Goal: Transaction & Acquisition: Book appointment/travel/reservation

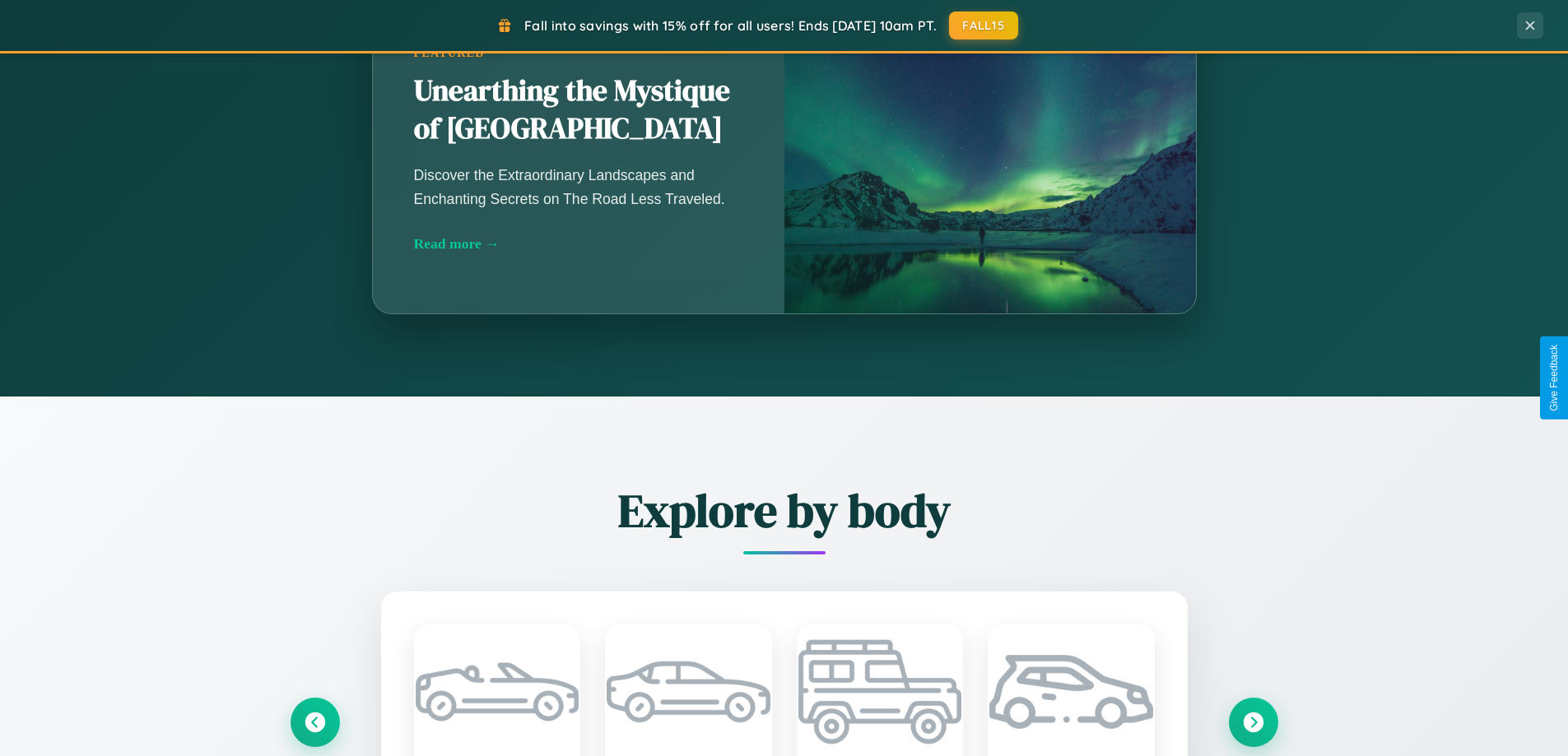
scroll to position [3166, 0]
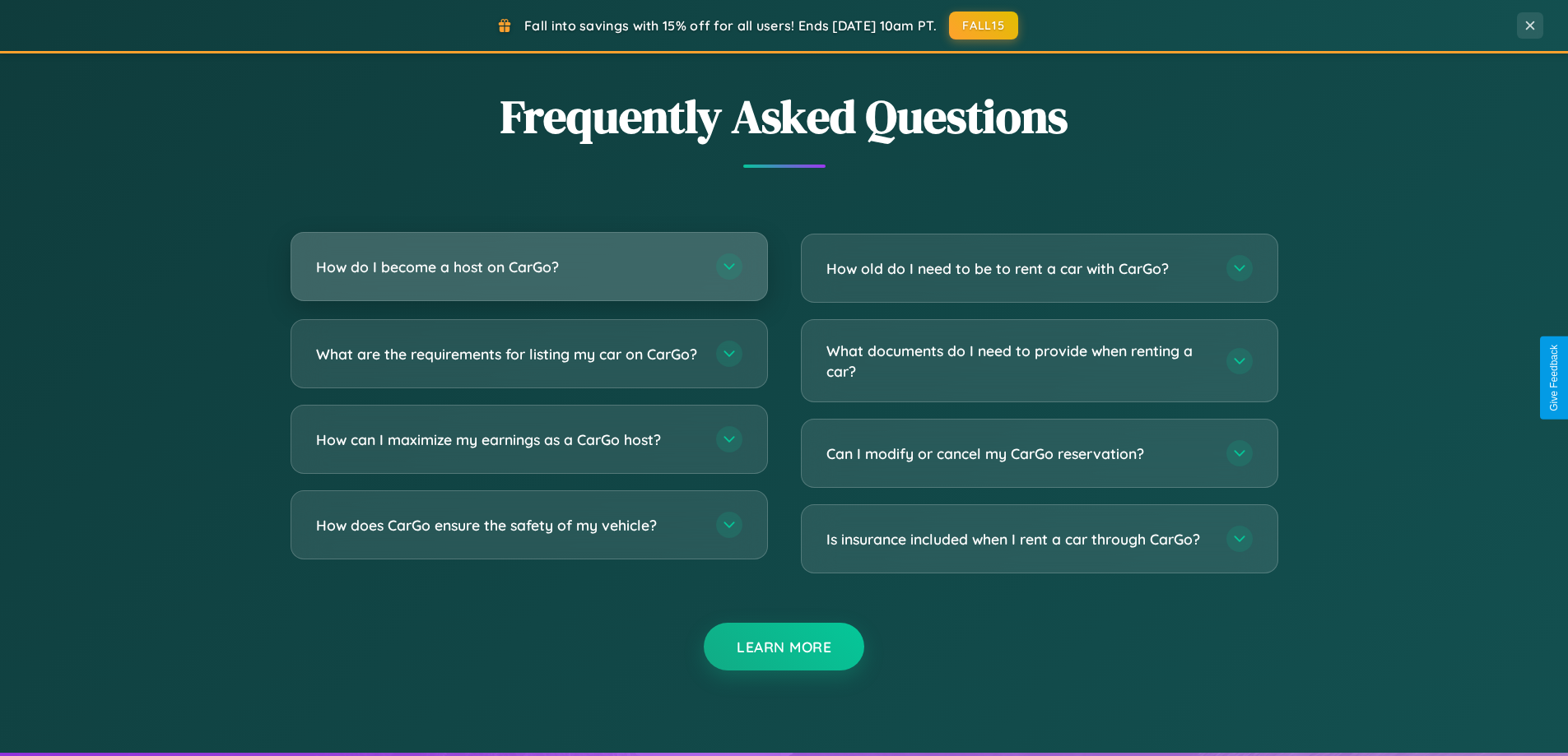
click at [529, 266] on h3 "How do I become a host on CarGo?" at bounding box center [508, 266] width 384 height 21
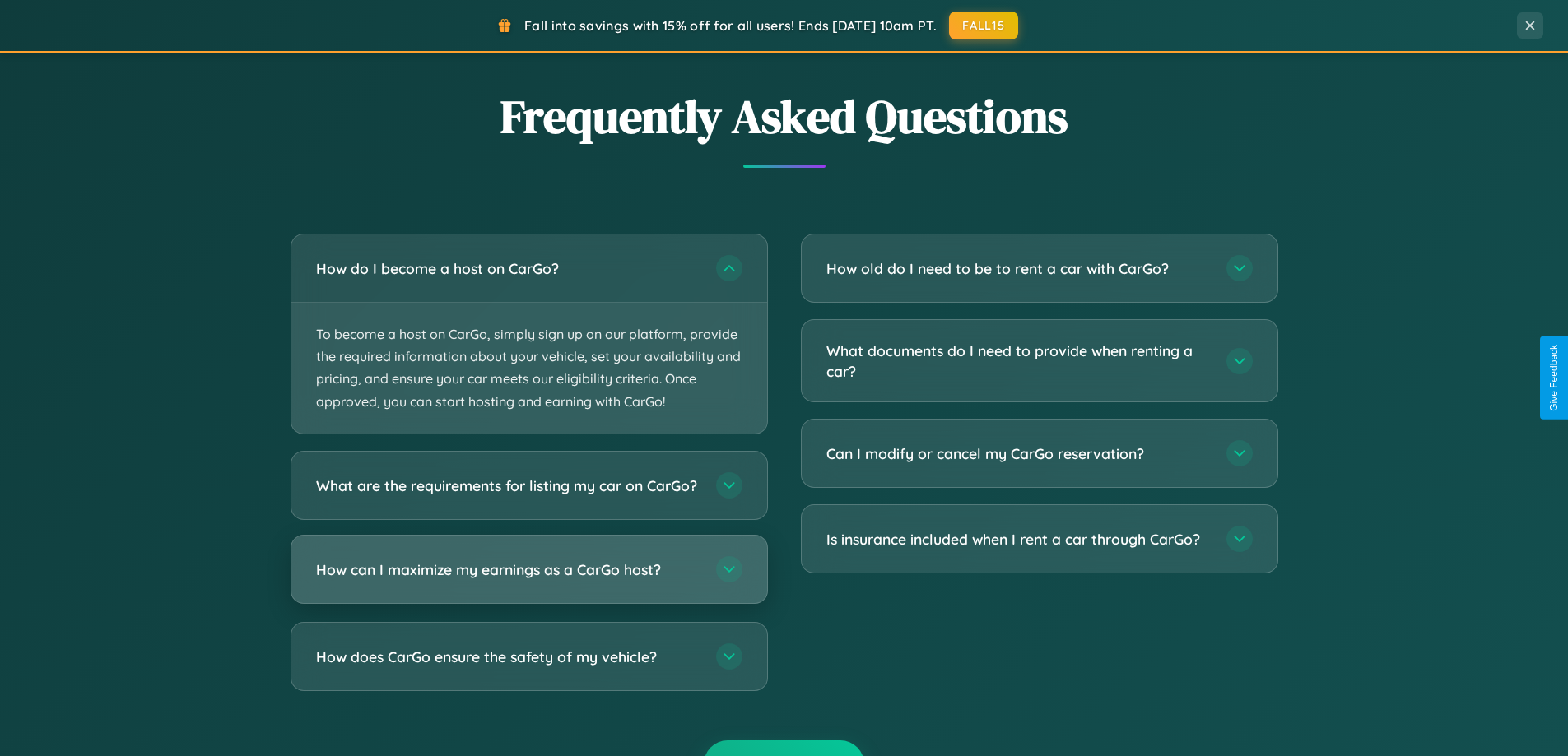
click at [529, 579] on h3 "How can I maximize my earnings as a CarGo host?" at bounding box center [508, 569] width 384 height 21
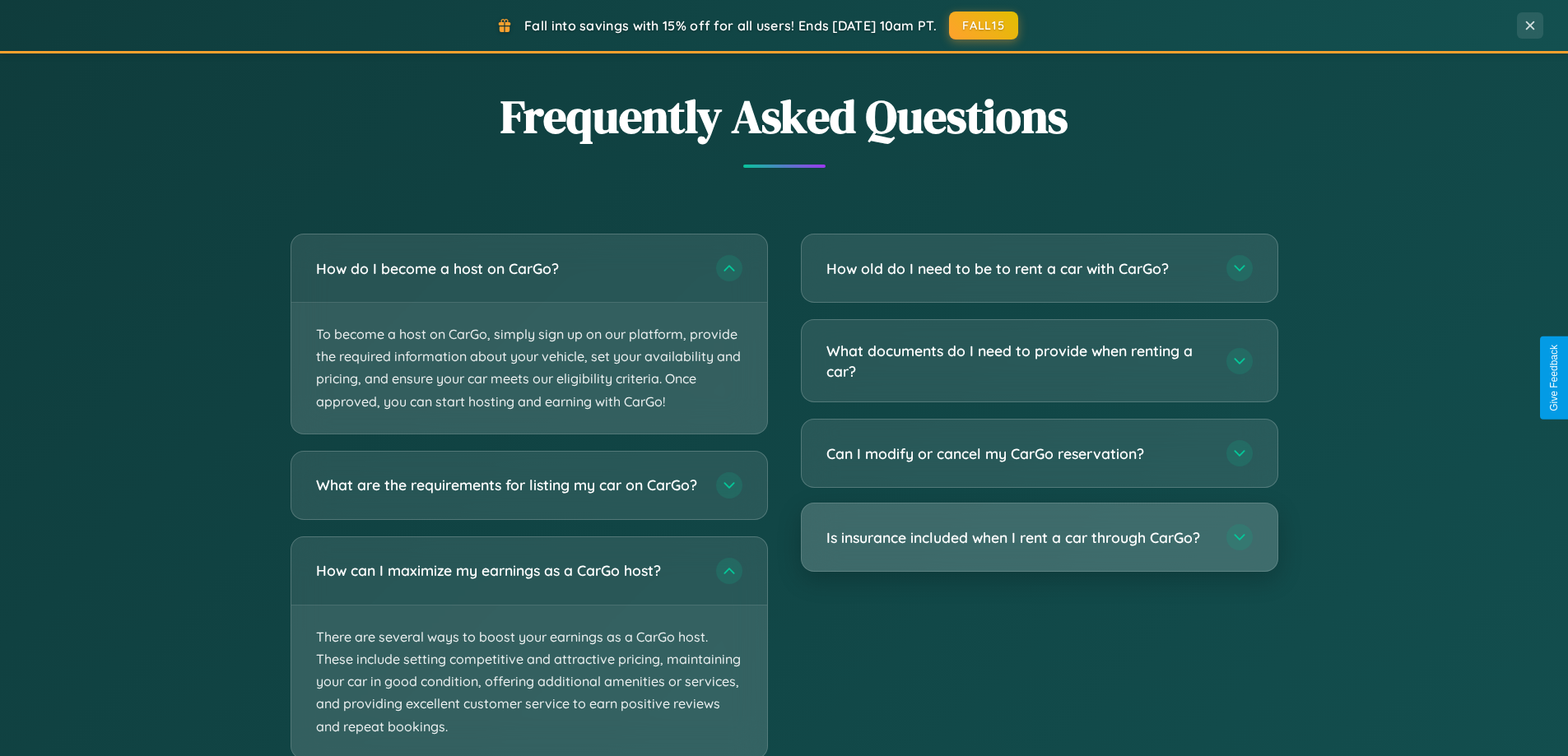
click at [1038, 538] on h3 "Is insurance included when I rent a car through CarGo?" at bounding box center [1018, 538] width 384 height 21
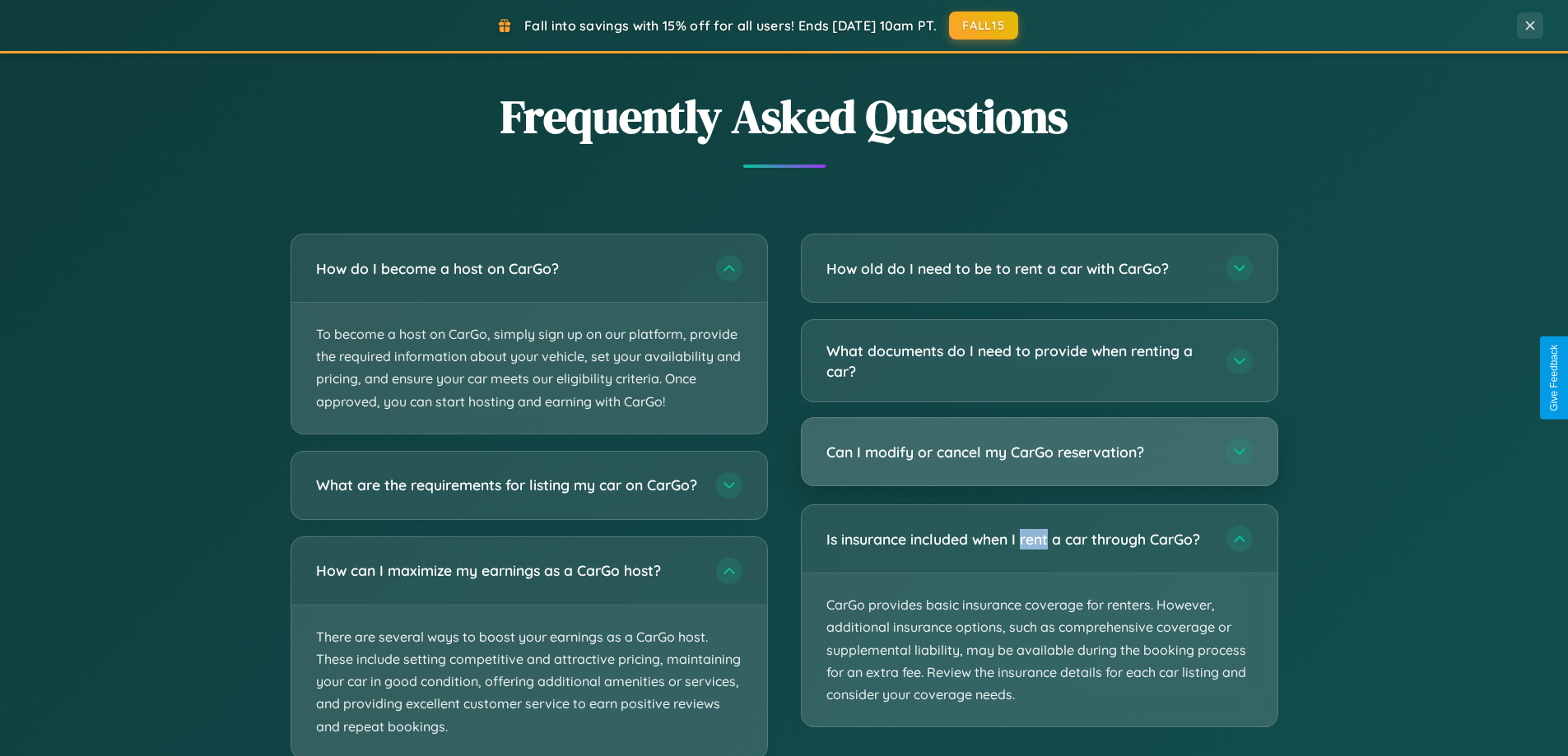
click at [1038, 453] on h3 "Can I modify or cancel my CarGo reservation?" at bounding box center [1018, 452] width 384 height 21
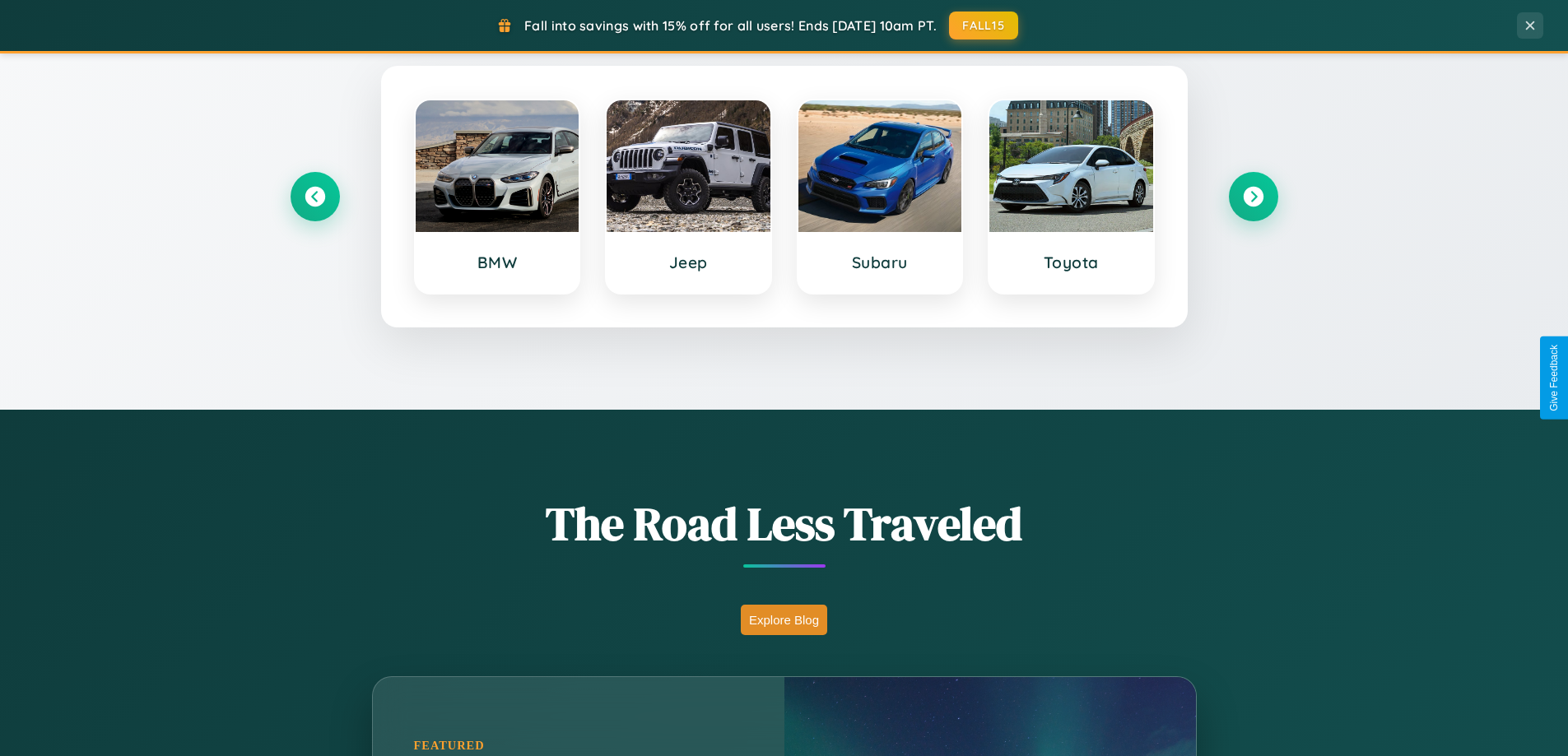
scroll to position [709, 0]
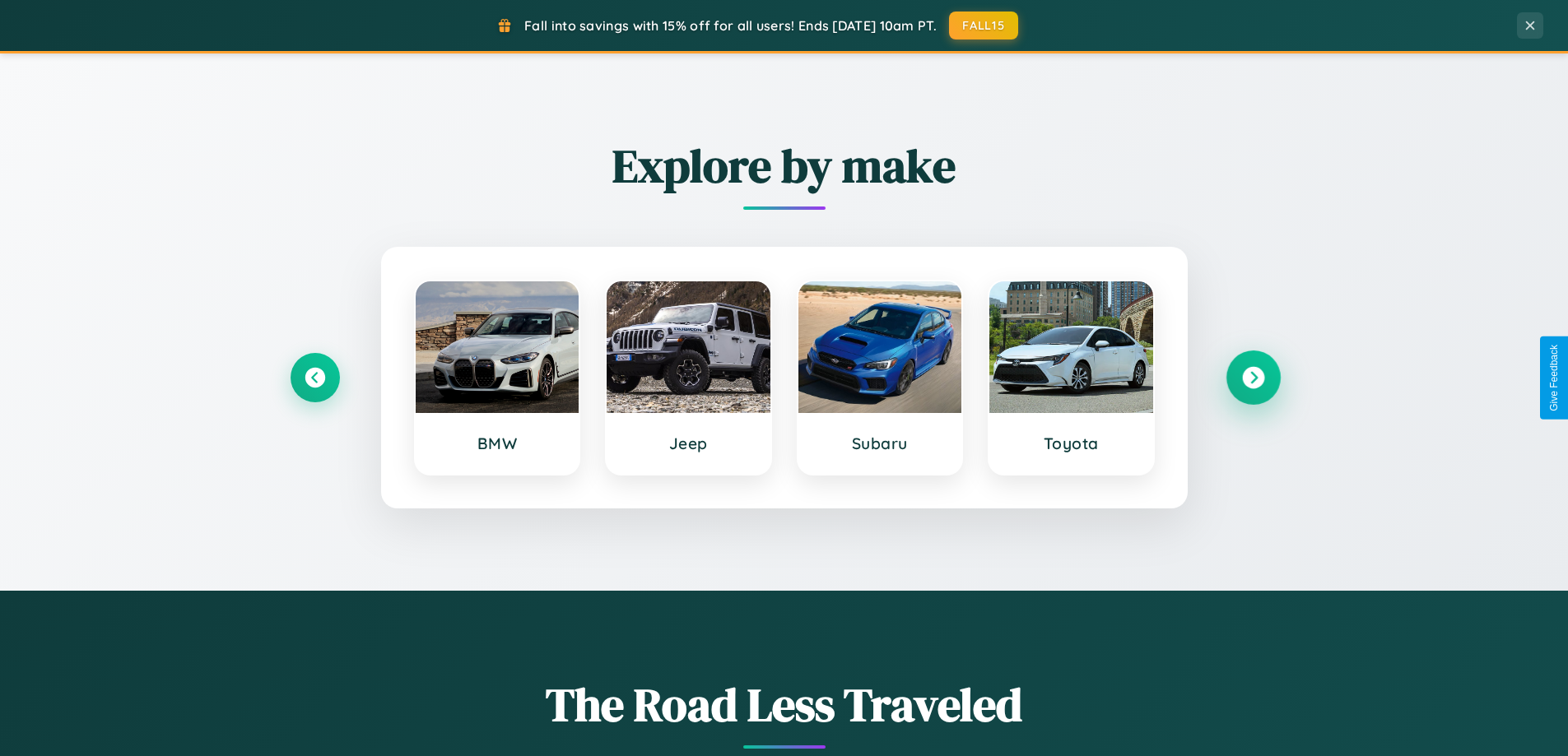
click at [1252, 378] on icon at bounding box center [1252, 378] width 22 height 22
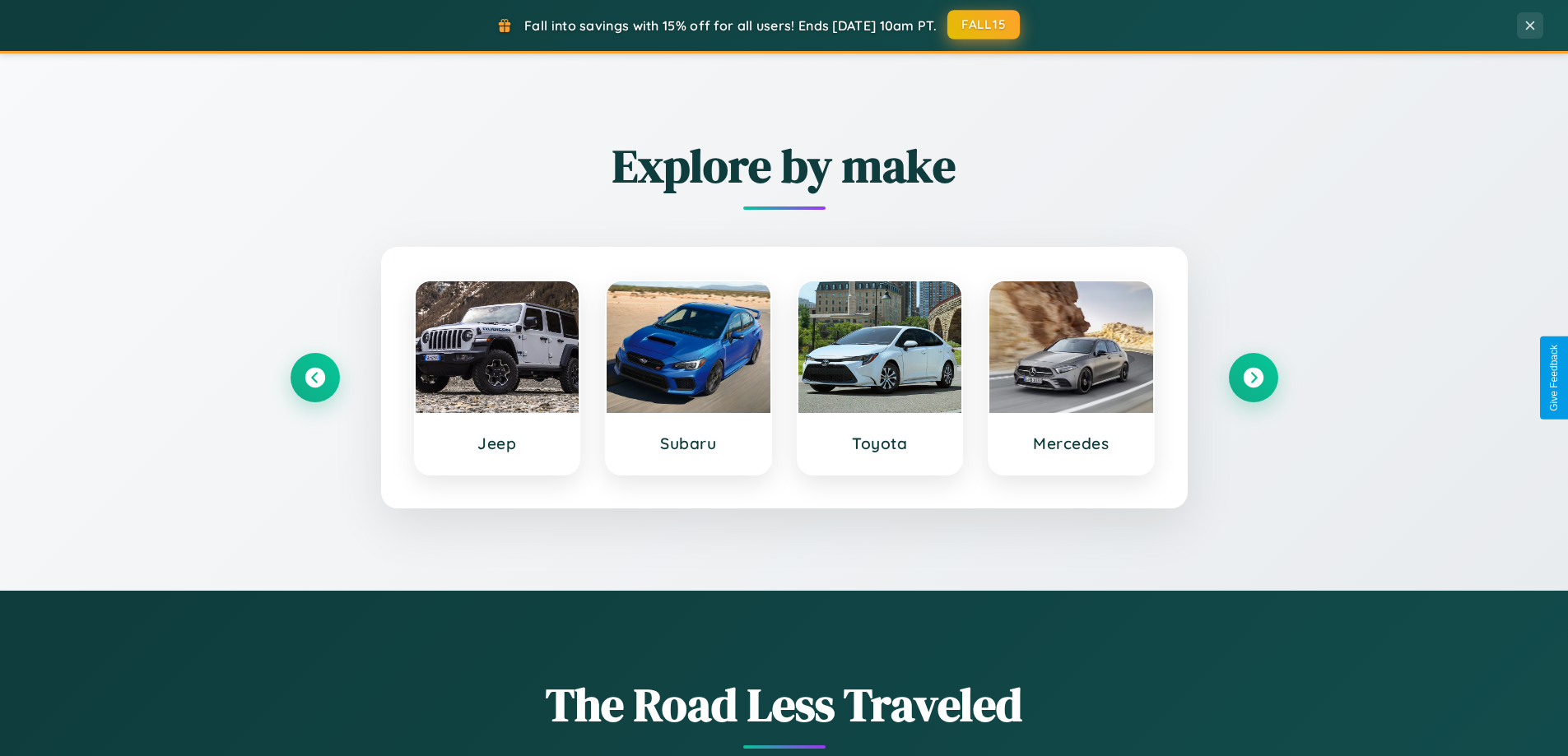
click at [984, 25] on button "FALL15" at bounding box center [983, 25] width 72 height 30
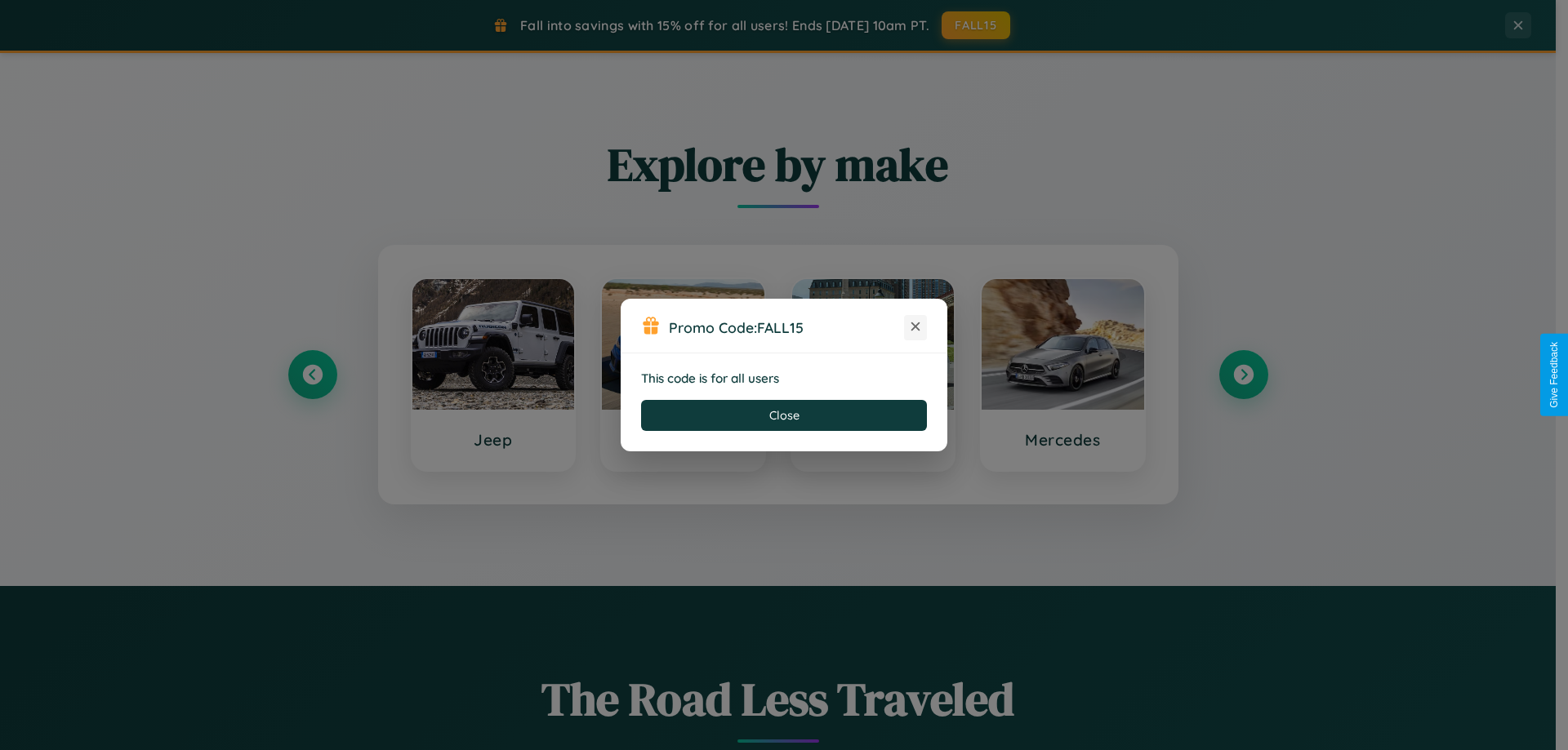
click at [915, 327] on icon at bounding box center [915, 326] width 17 height 17
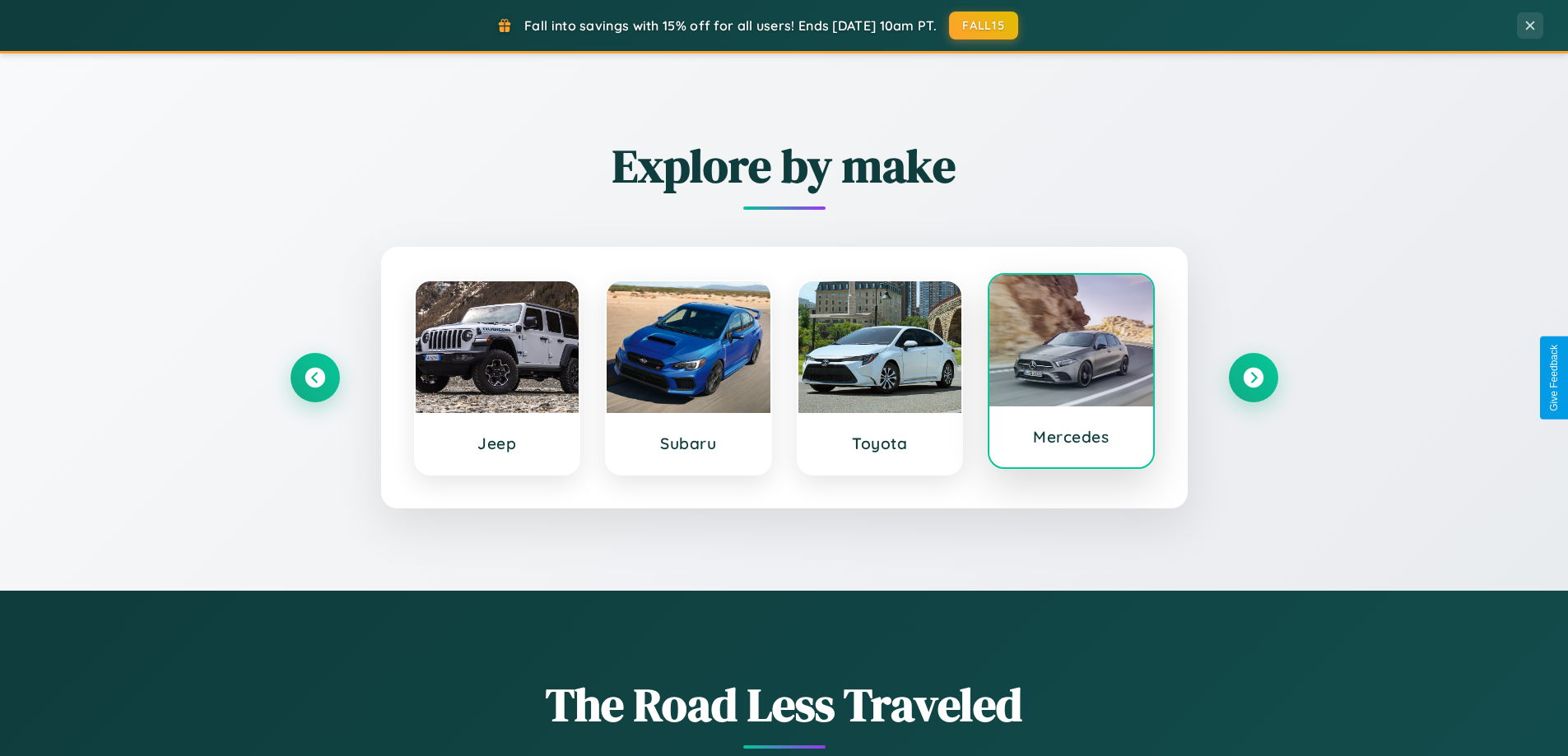
click at [1071, 372] on div at bounding box center [1071, 341] width 164 height 132
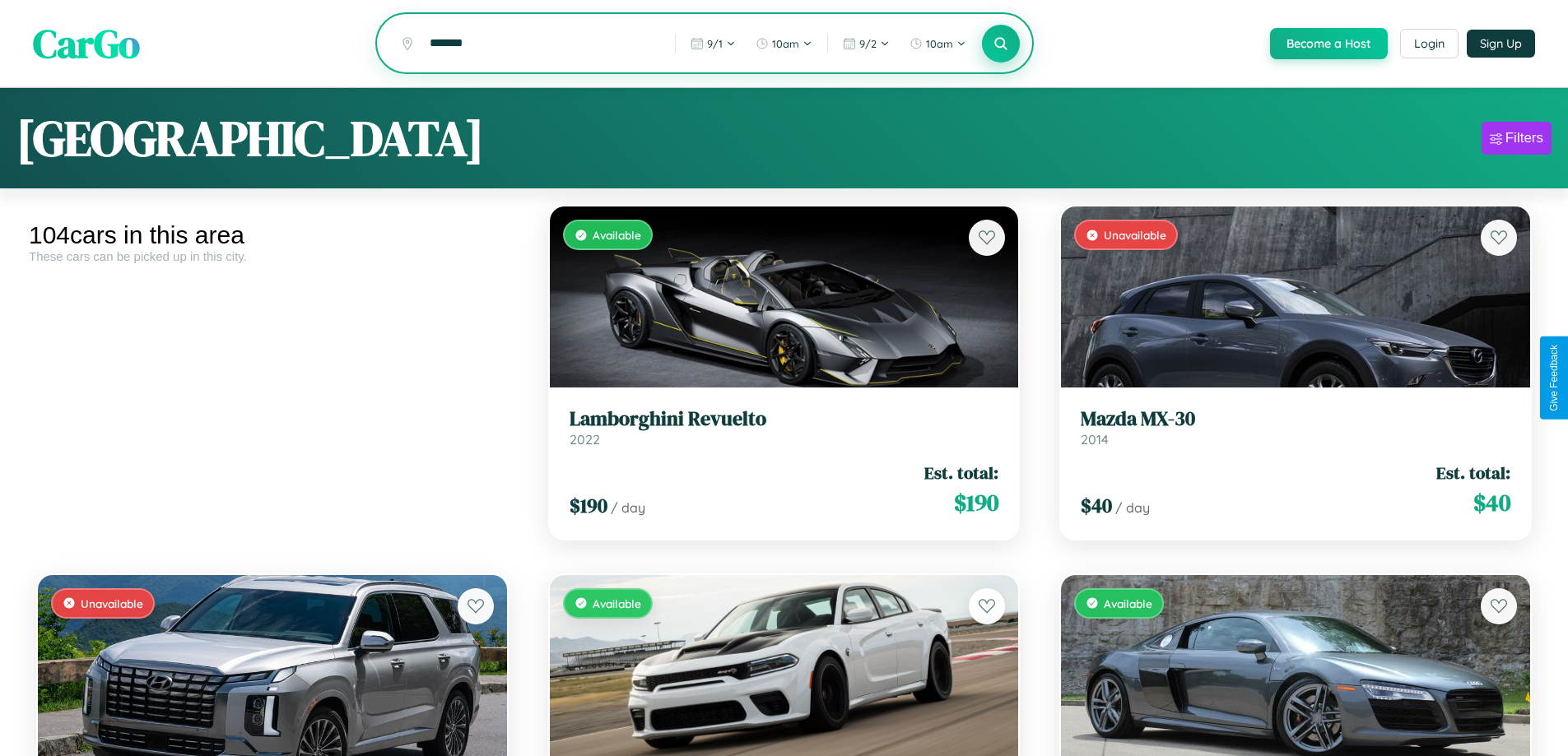
click at [1000, 44] on icon at bounding box center [1001, 43] width 16 height 16
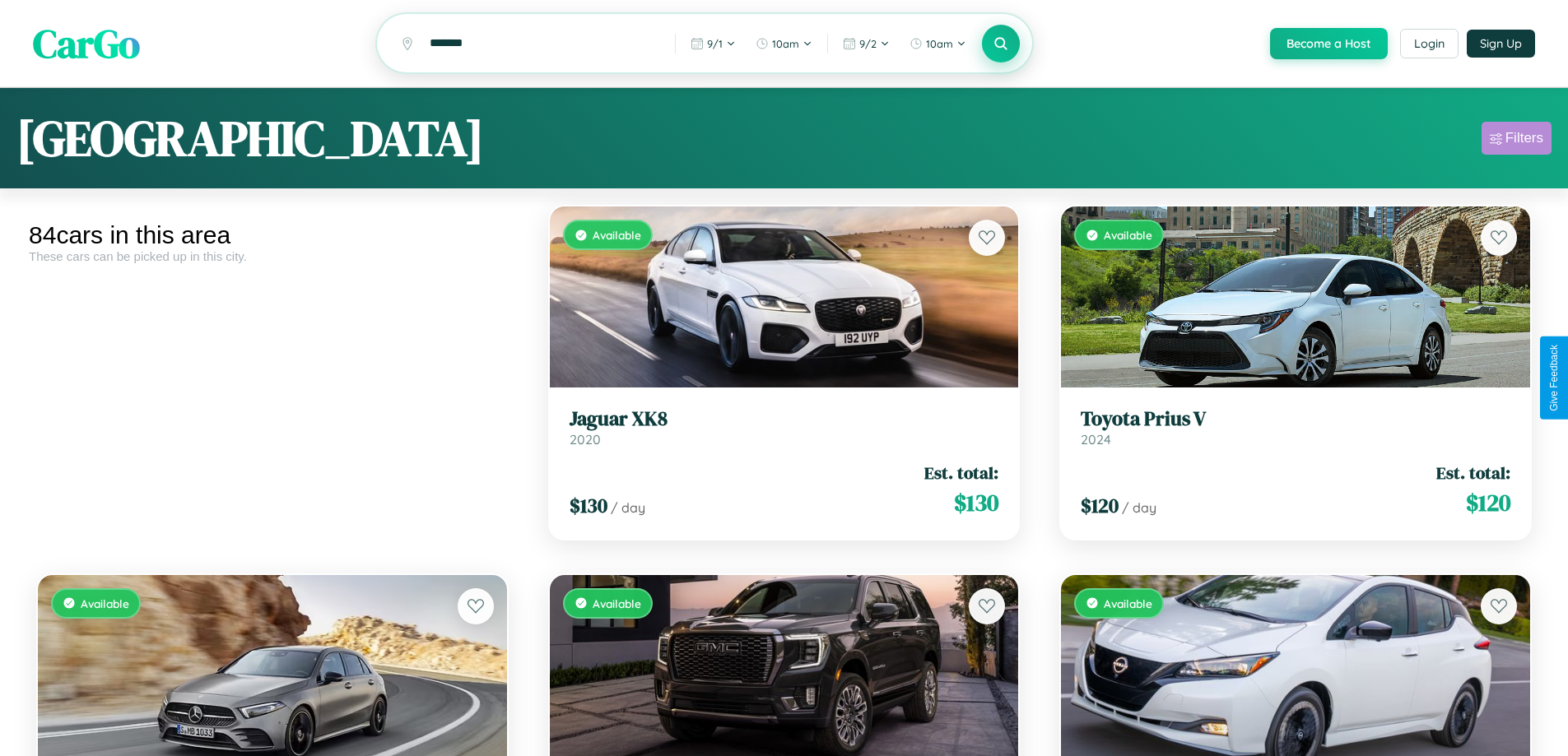
click at [1516, 141] on div "Filters" at bounding box center [1524, 138] width 37 height 17
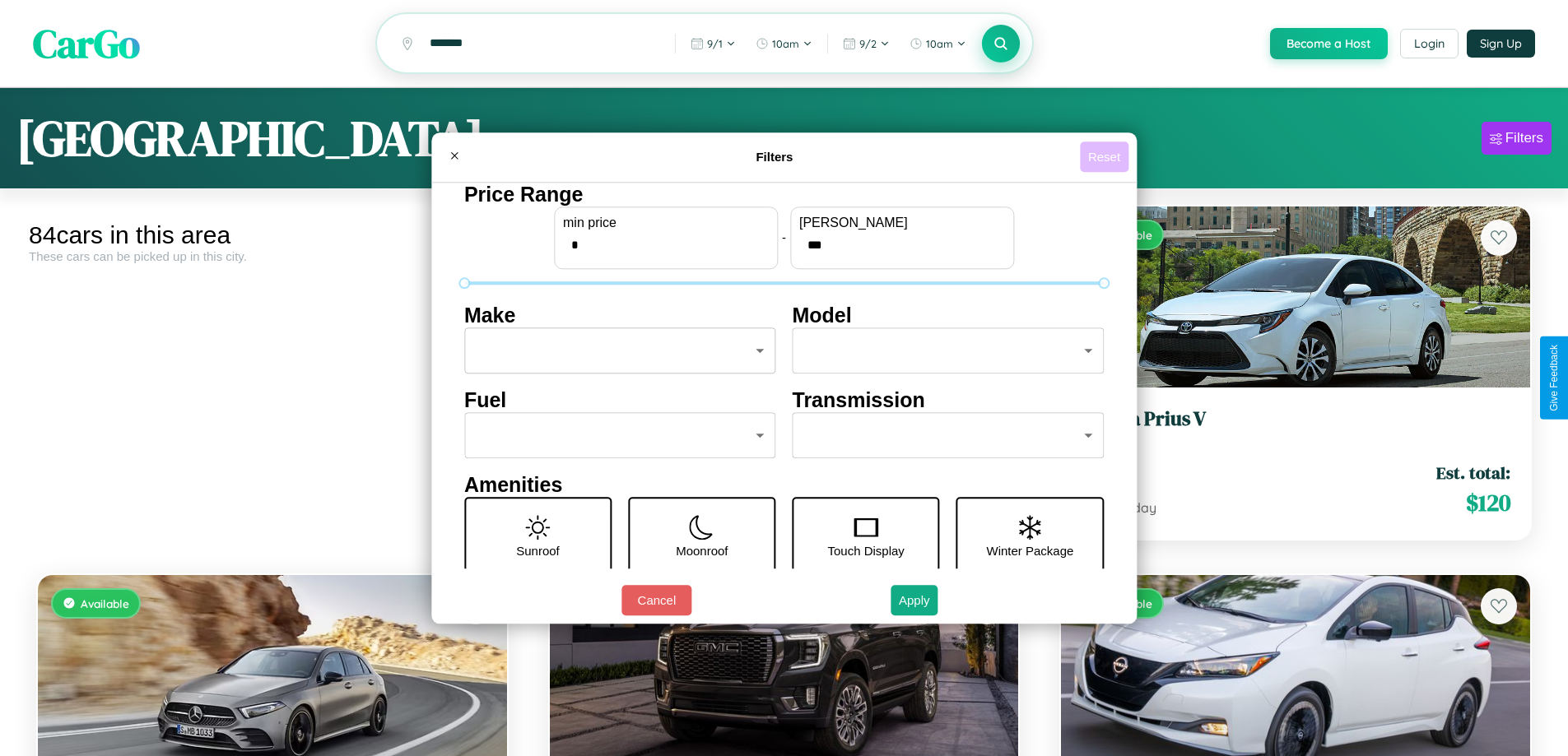
click at [1106, 157] on button "Reset" at bounding box center [1104, 157] width 48 height 31
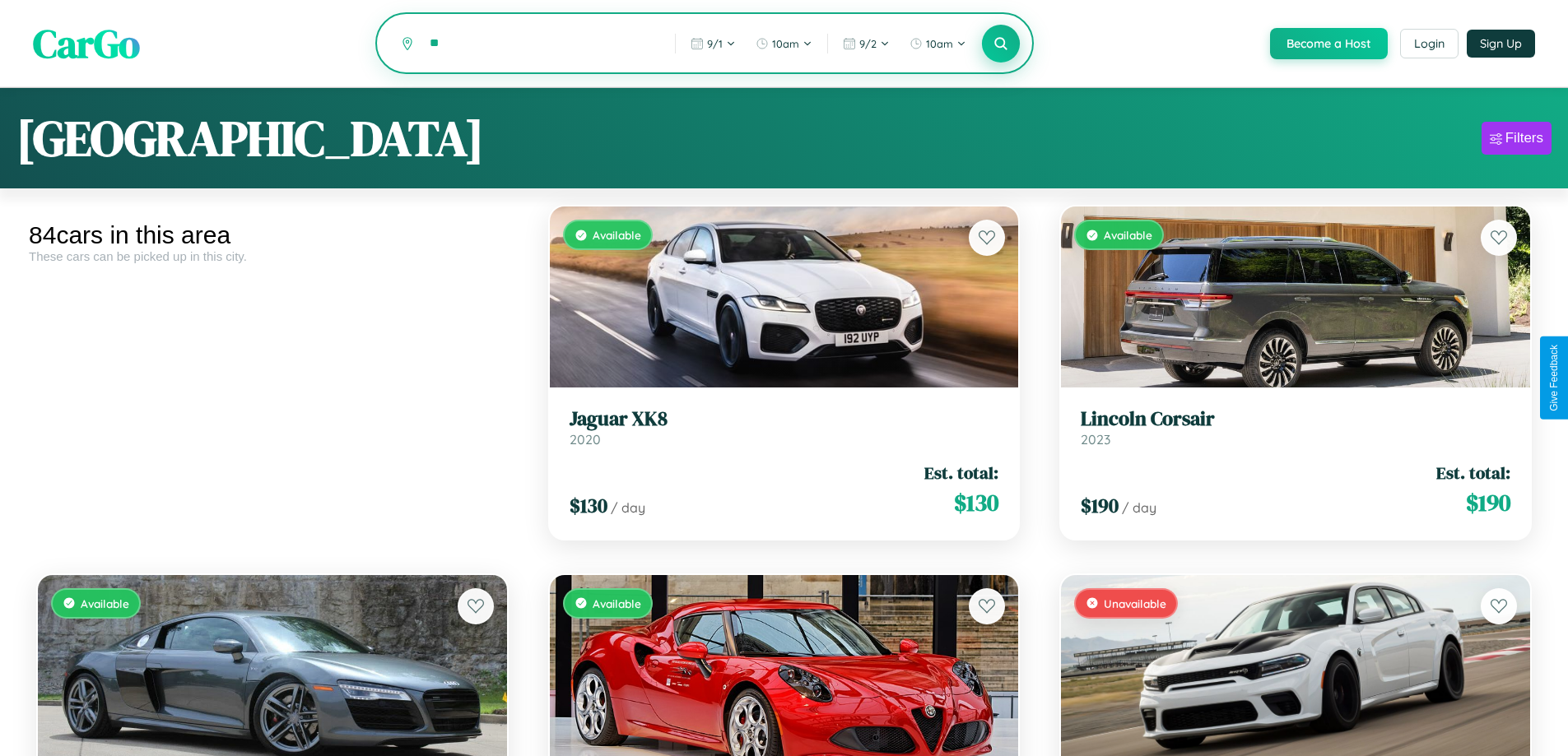
type input "*"
type input "********"
click at [1000, 44] on icon at bounding box center [1001, 43] width 16 height 16
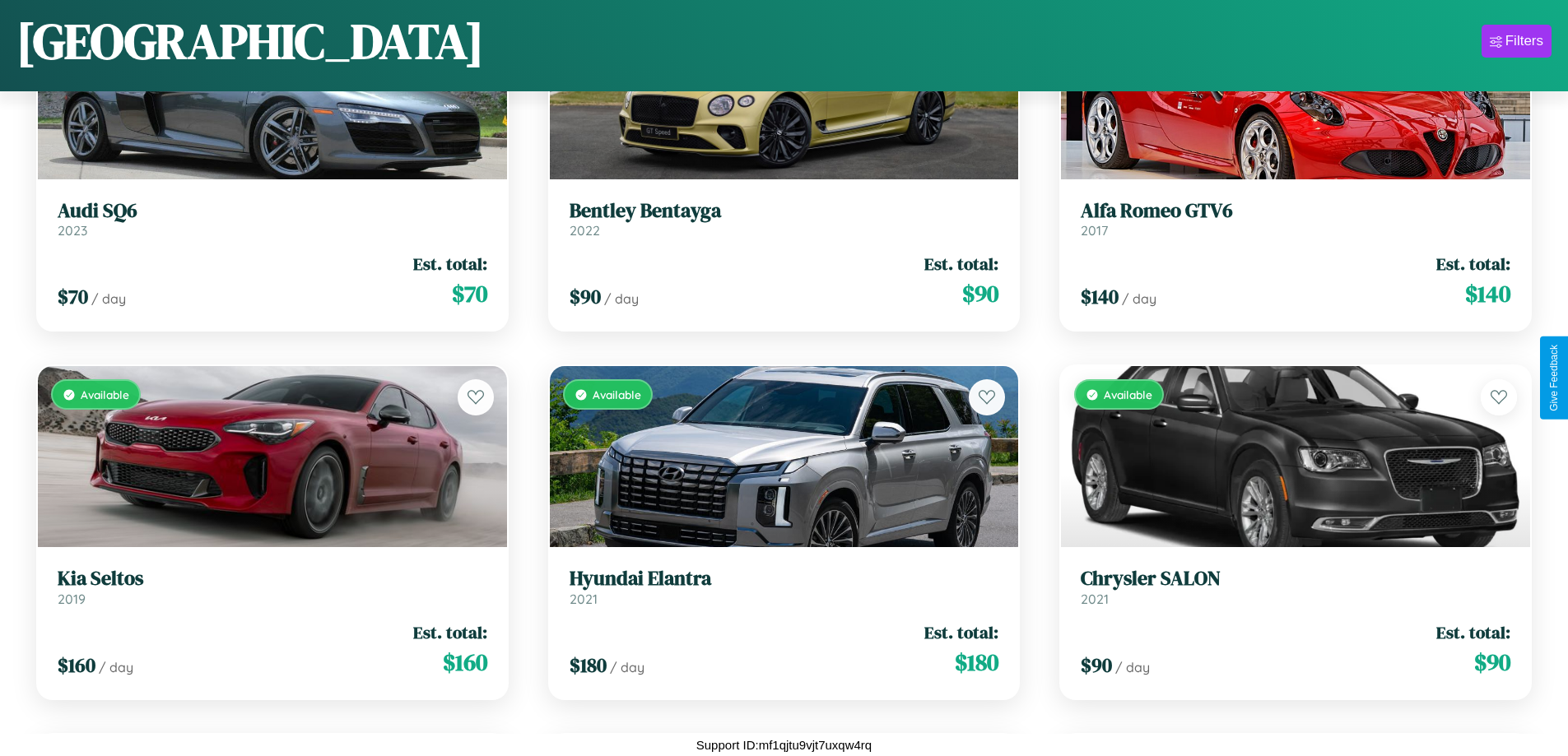
scroll to position [2811, 0]
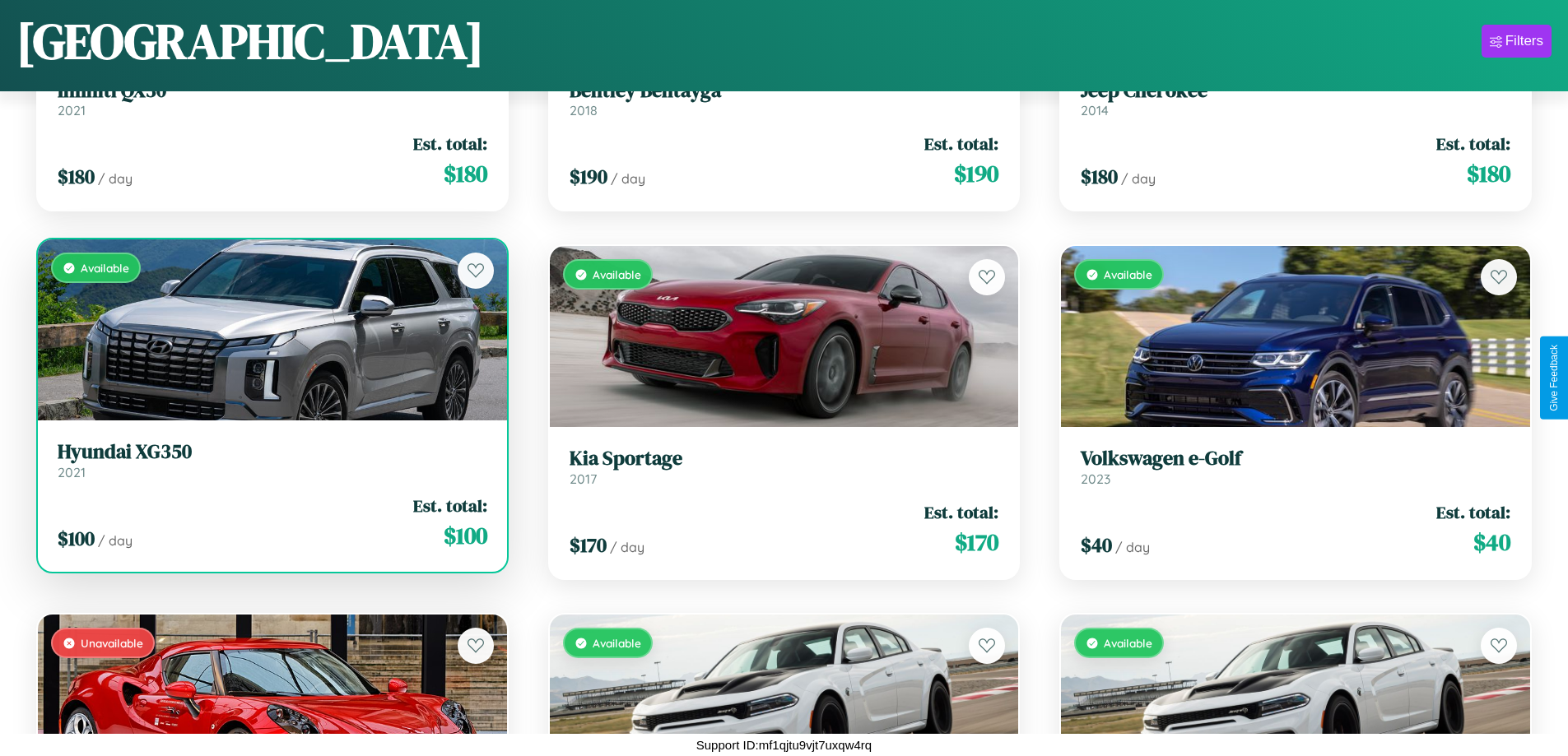
click at [270, 466] on link "Hyundai XG350 2021" at bounding box center [272, 460] width 430 height 40
